Goal: Information Seeking & Learning: Learn about a topic

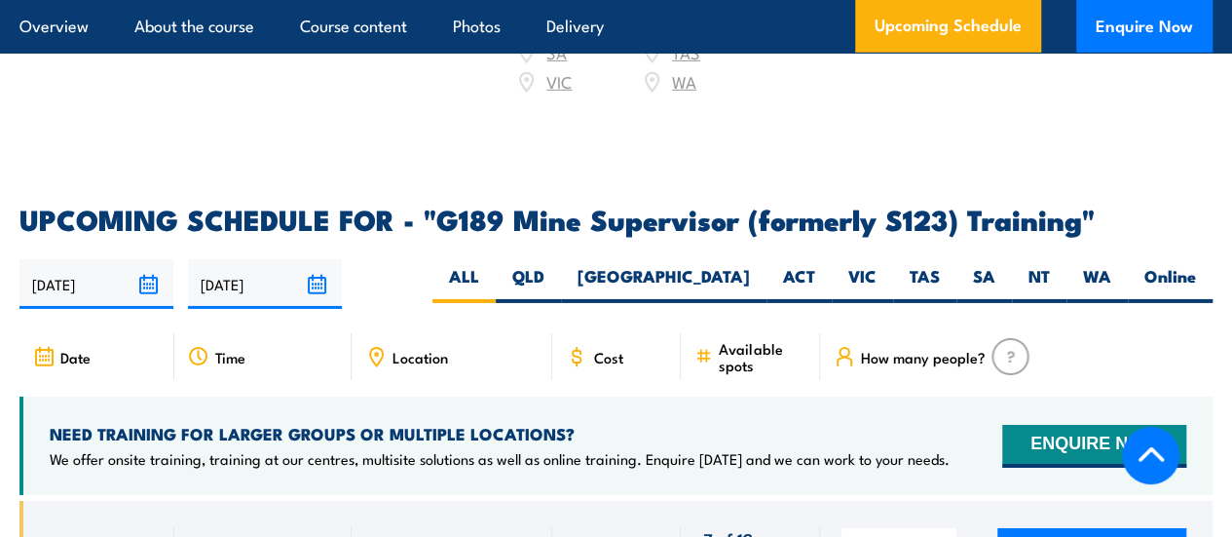
scroll to position [3126, 0]
click at [561, 296] on label "QLD" at bounding box center [528, 284] width 65 height 38
click at [557, 278] on input "QLD" at bounding box center [550, 271] width 13 height 13
radio input "true"
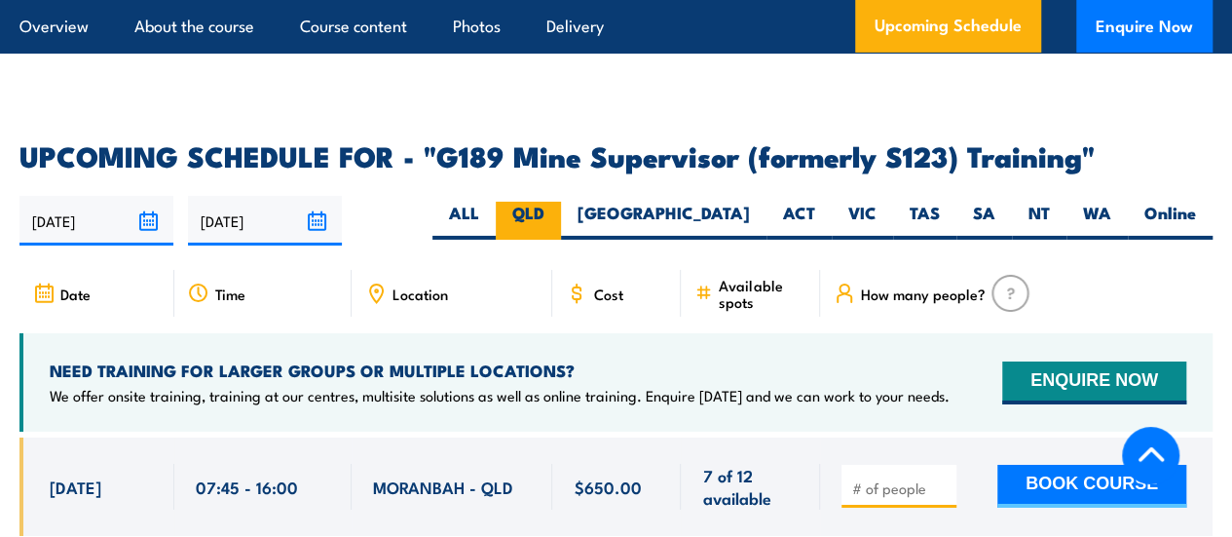
scroll to position [3226, 0]
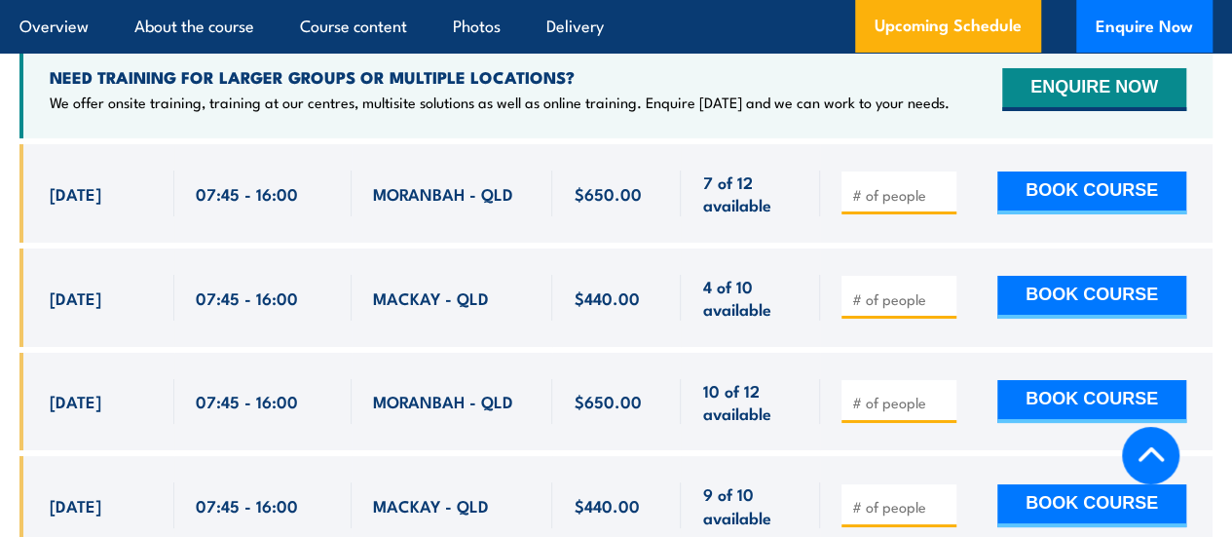
scroll to position [3482, 0]
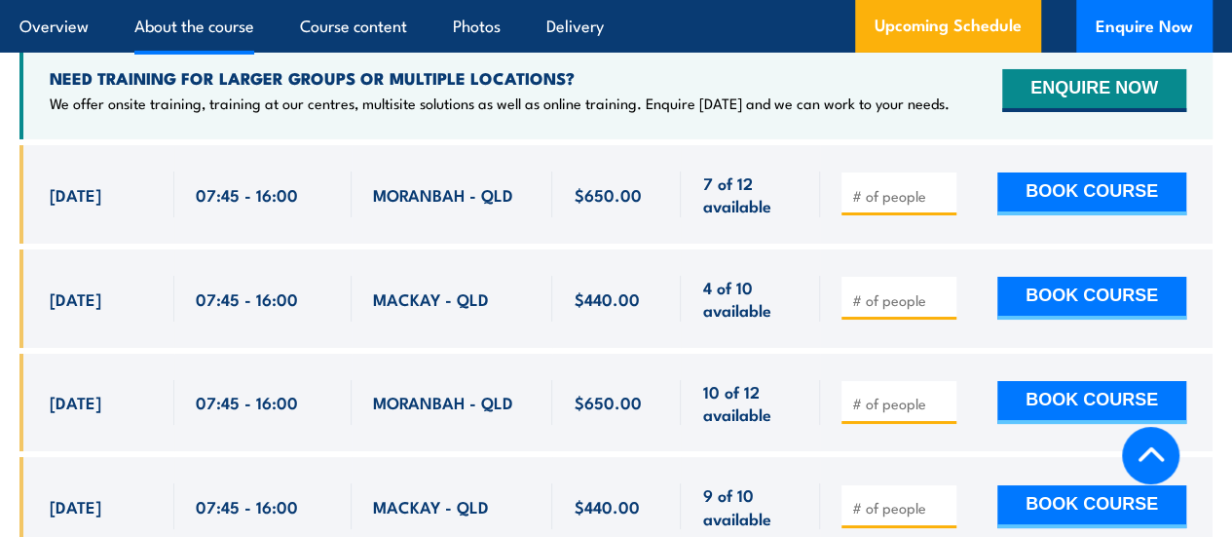
click at [185, 25] on link "About the course" at bounding box center [194, 26] width 120 height 52
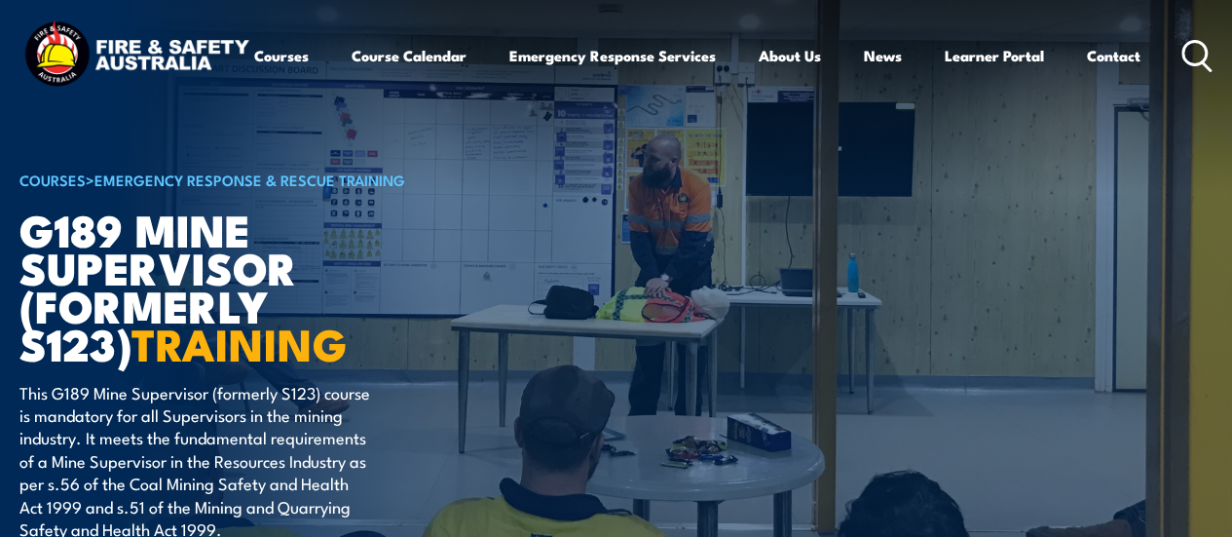
click at [1202, 70] on icon at bounding box center [1206, 66] width 8 height 8
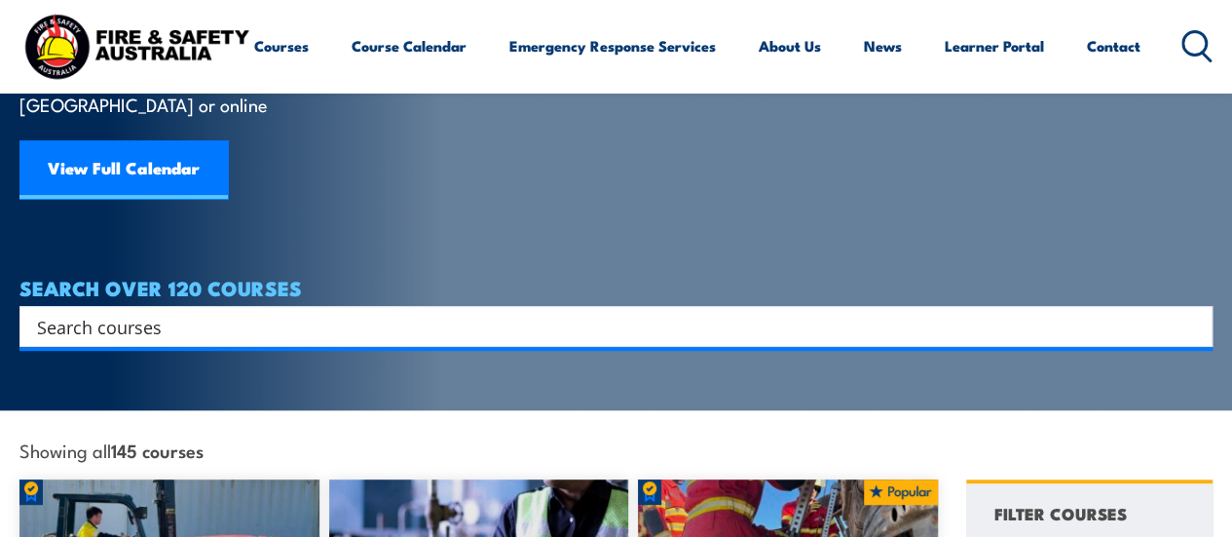
scroll to position [246, 0]
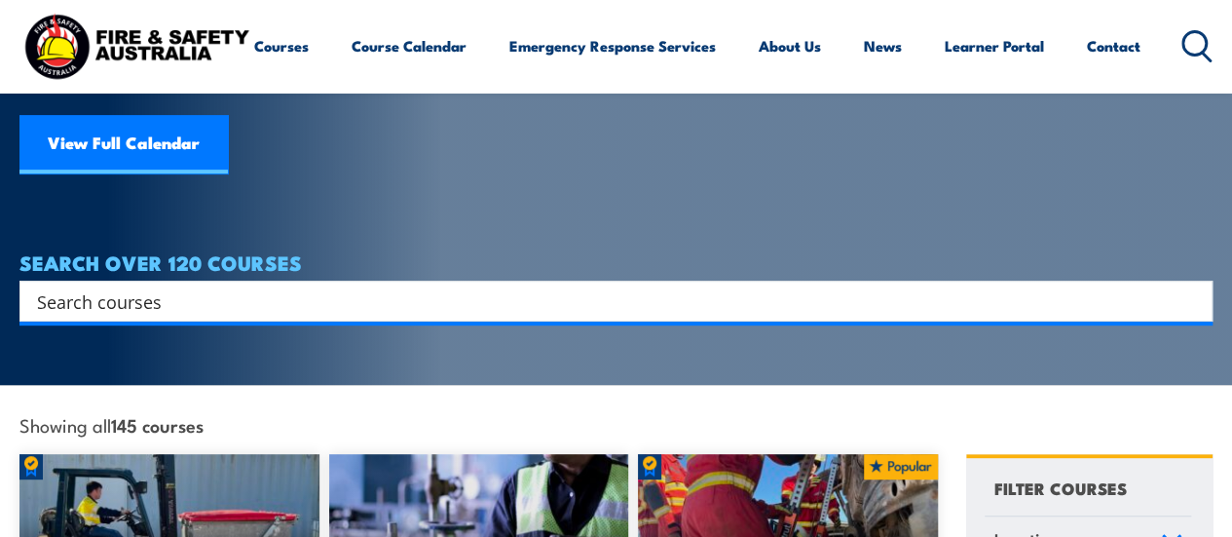
click at [262, 286] on input "Search input" at bounding box center [603, 300] width 1133 height 29
type input "g"
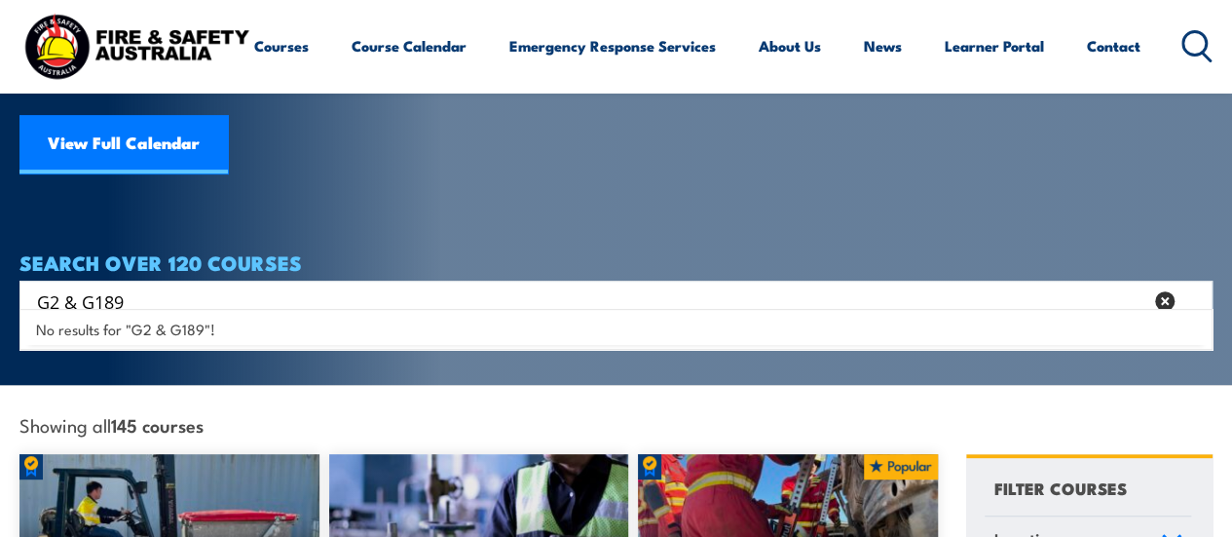
type input "G2 & G189"
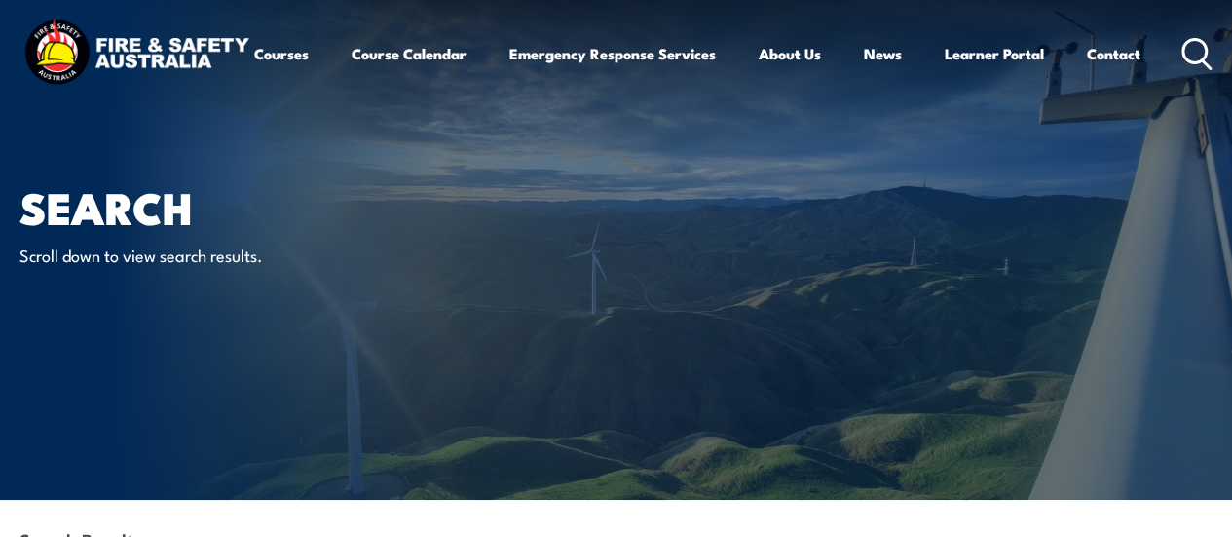
click at [1181, 70] on icon at bounding box center [1196, 54] width 31 height 32
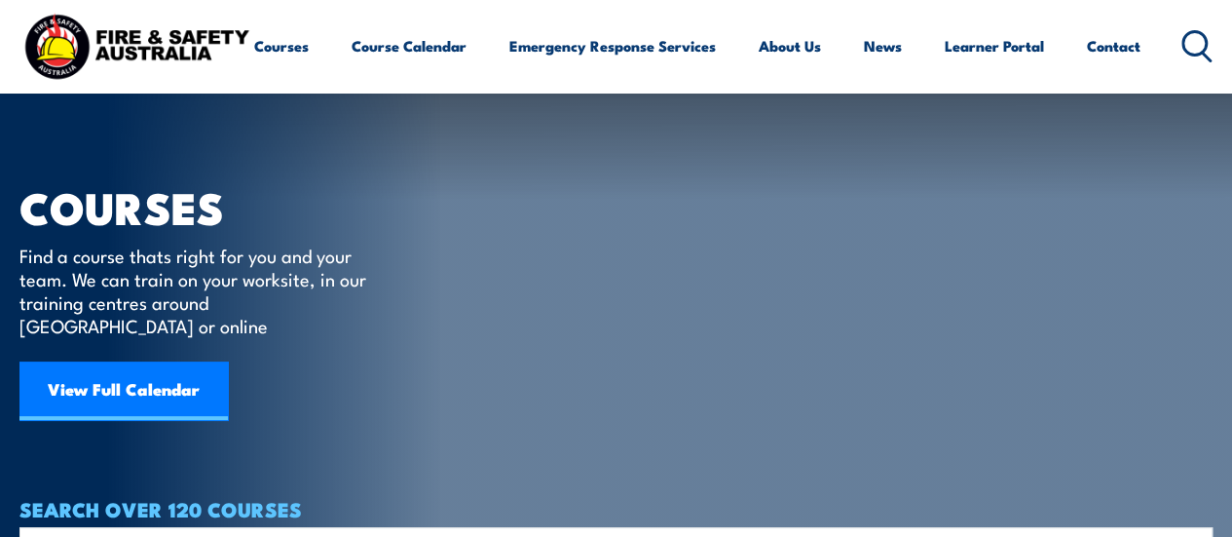
scroll to position [250, 0]
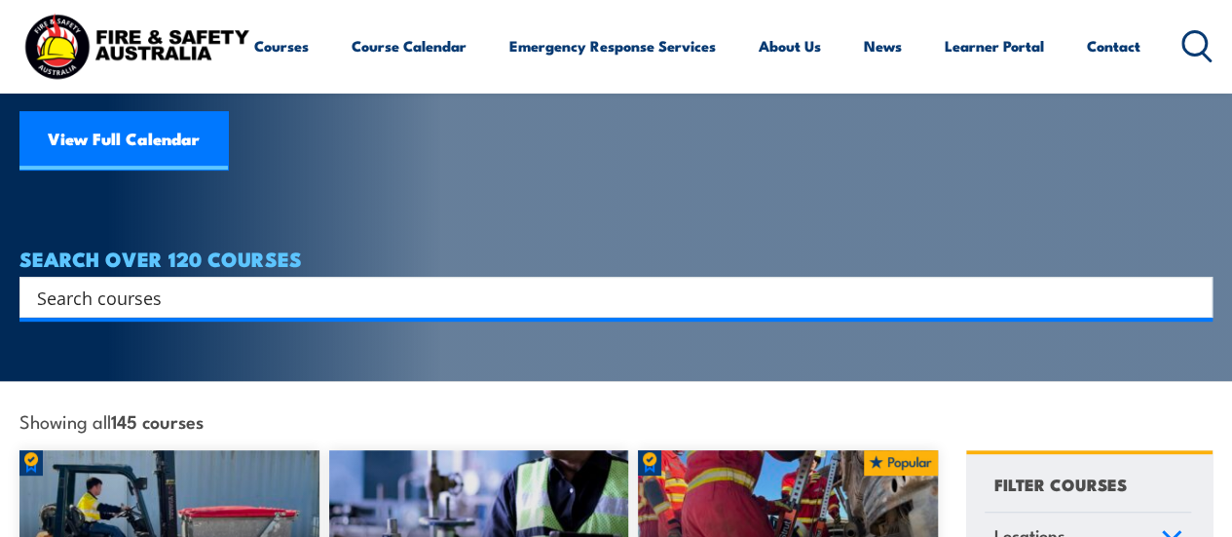
click at [315, 282] on input "Search input" at bounding box center [603, 296] width 1133 height 29
type input "G2"
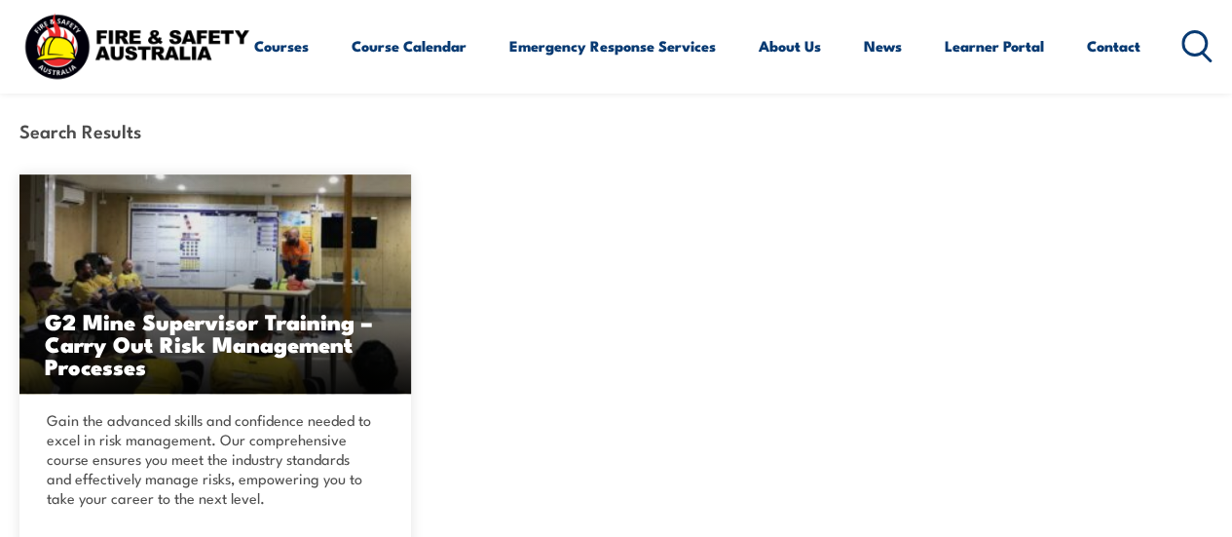
scroll to position [409, 0]
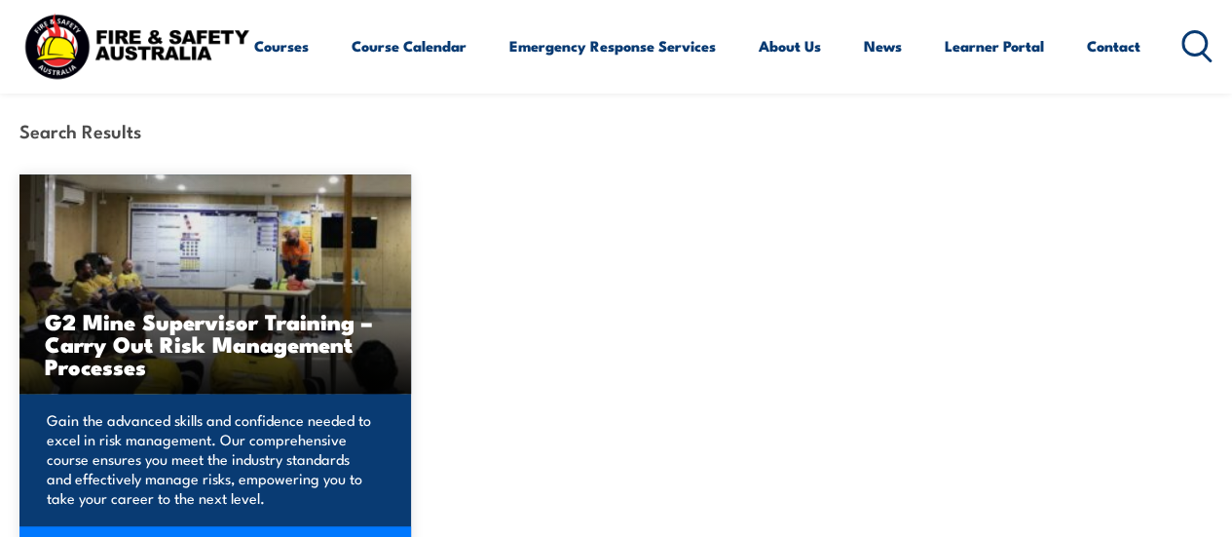
click at [171, 379] on img at bounding box center [215, 283] width 392 height 219
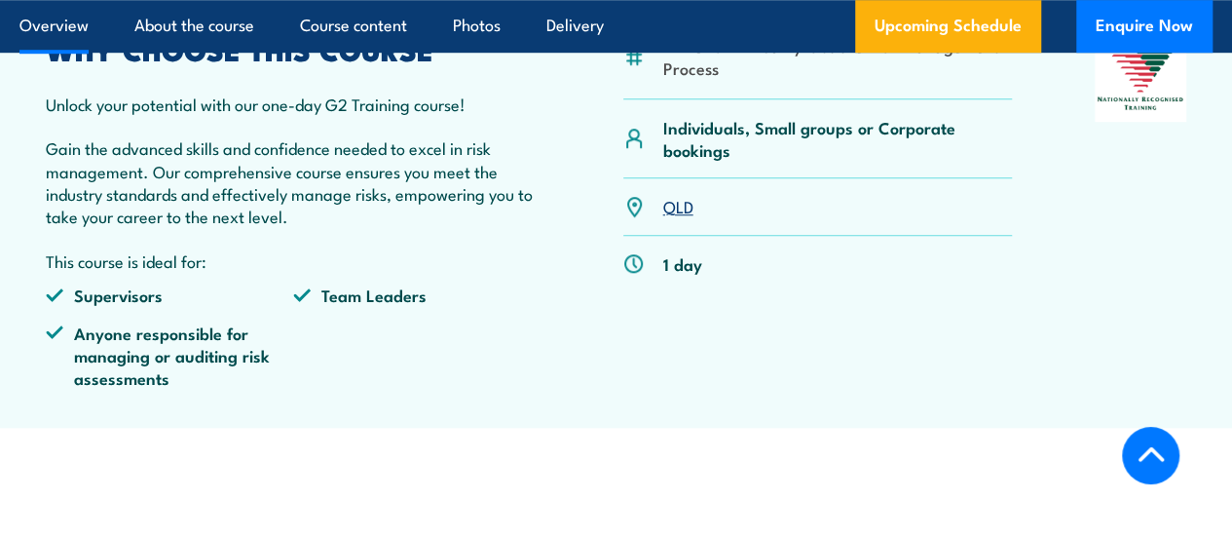
scroll to position [699, 0]
